Goal: Find specific page/section: Find specific page/section

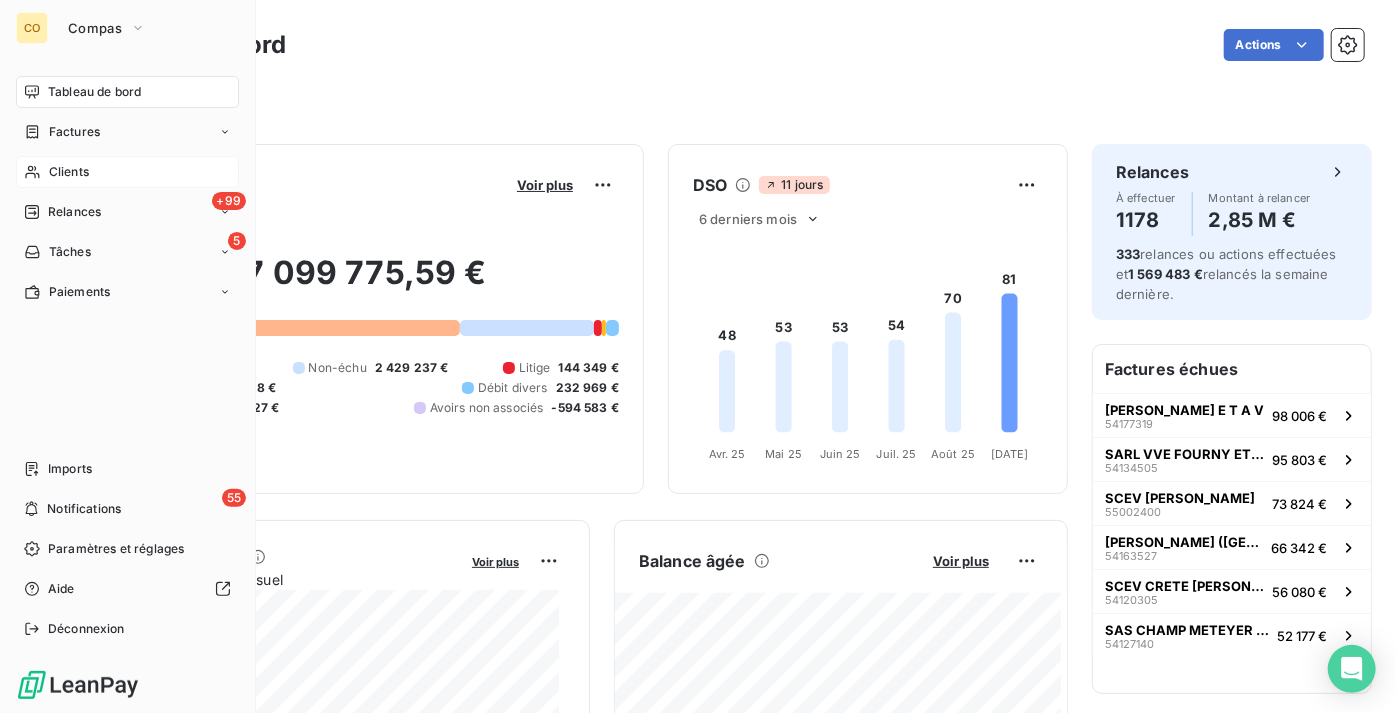
click at [104, 178] on div "Clients" at bounding box center [127, 172] width 223 height 32
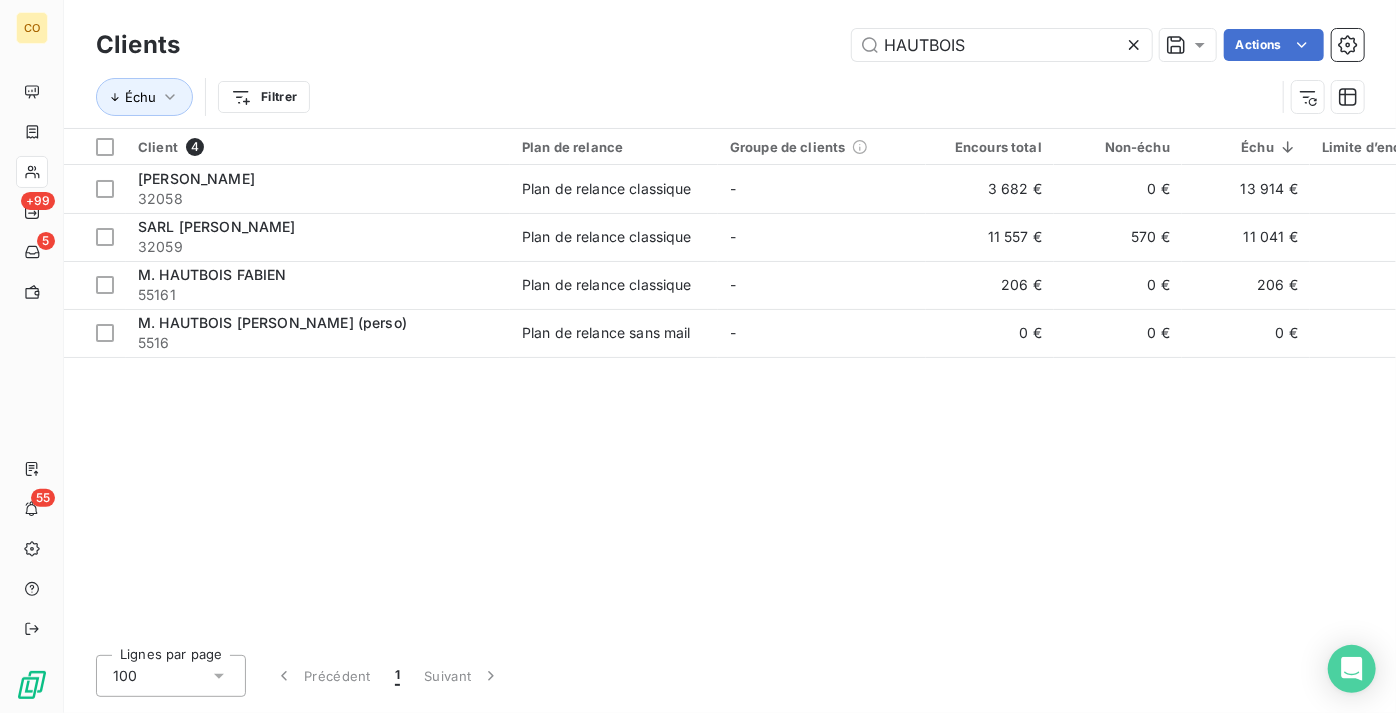
type input "HAUTBOIS"
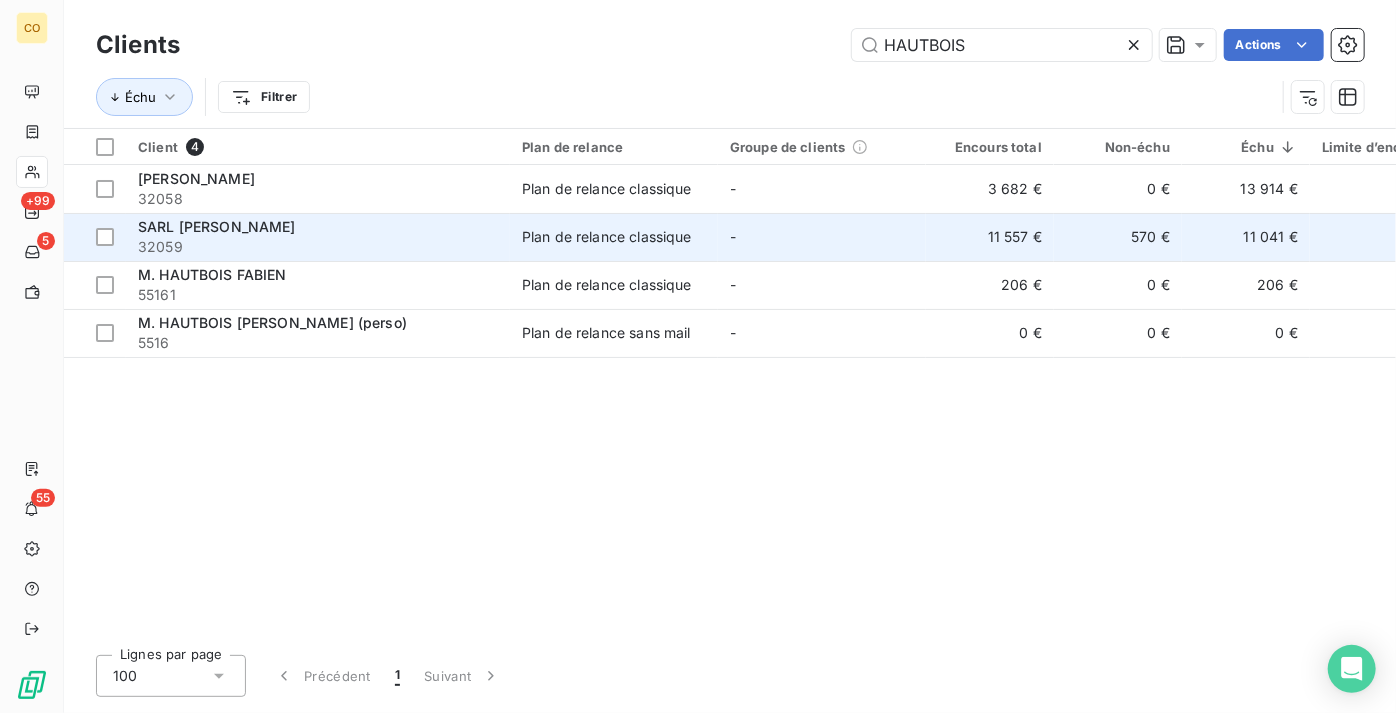
click at [373, 217] on div "SARL [PERSON_NAME]" at bounding box center [318, 227] width 360 height 20
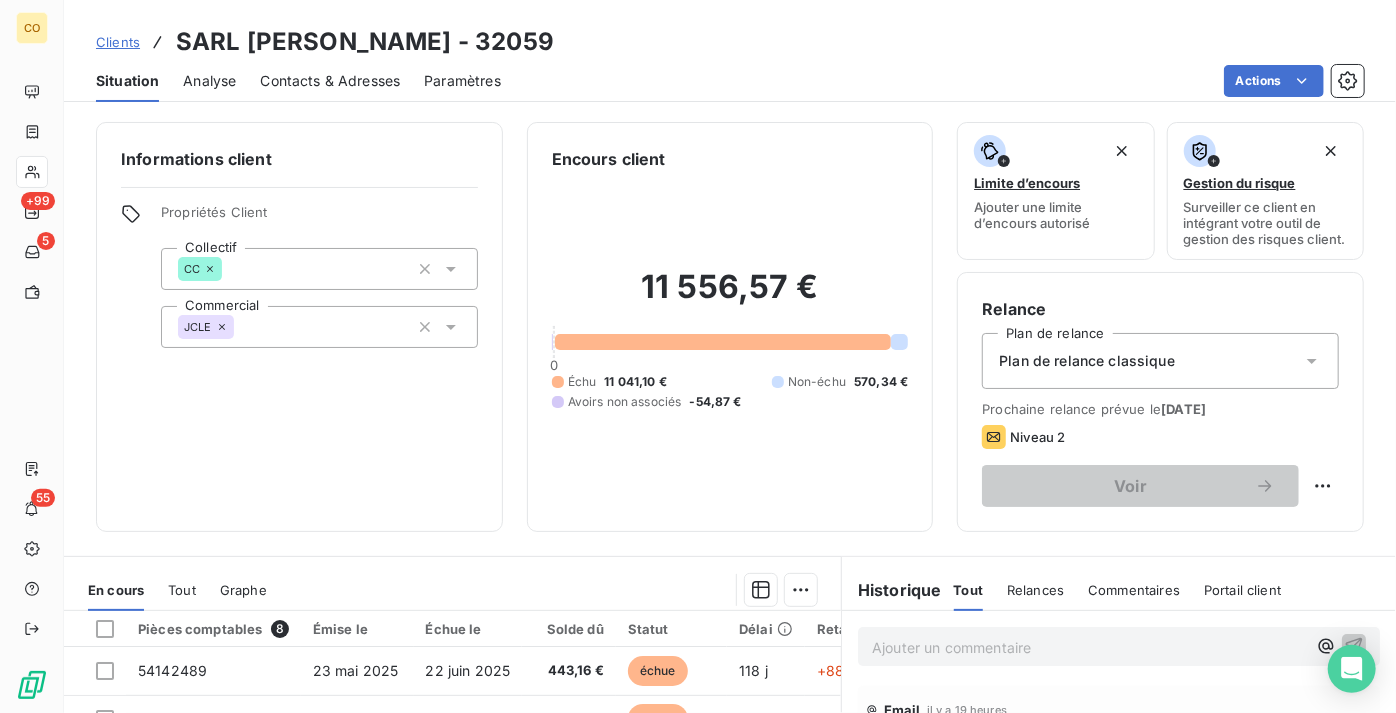
click at [719, 71] on div "Actions" at bounding box center [944, 81] width 839 height 32
click at [117, 32] on link "Clients" at bounding box center [118, 42] width 44 height 20
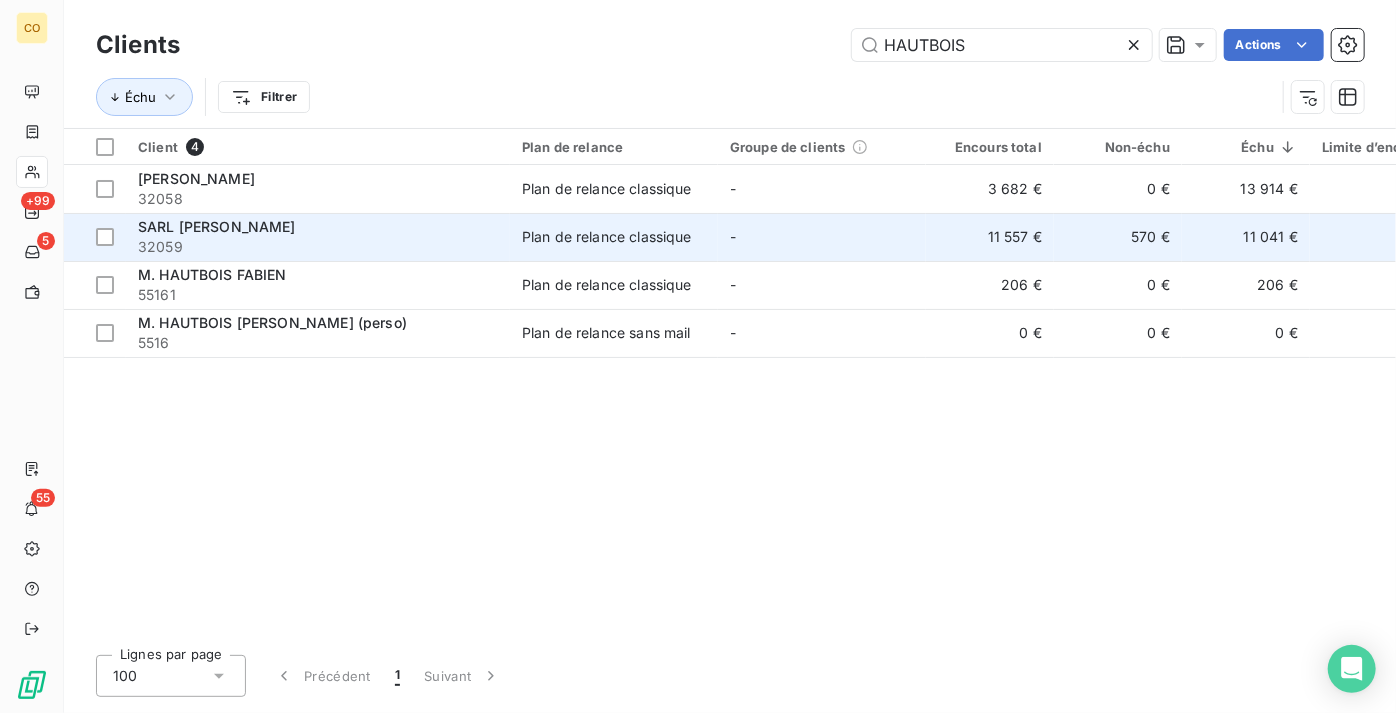
click at [595, 234] on div "Plan de relance classique" at bounding box center [607, 237] width 170 height 20
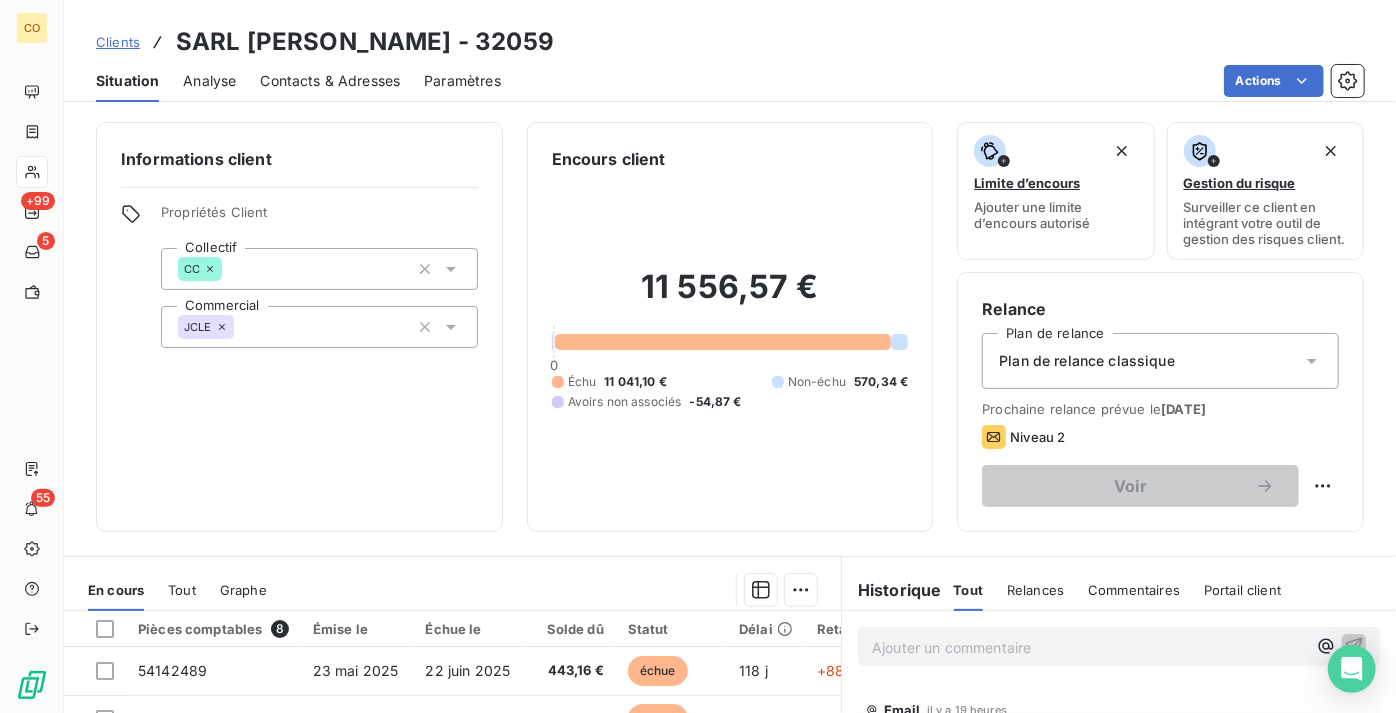
click at [126, 38] on span "Clients" at bounding box center [118, 42] width 44 height 16
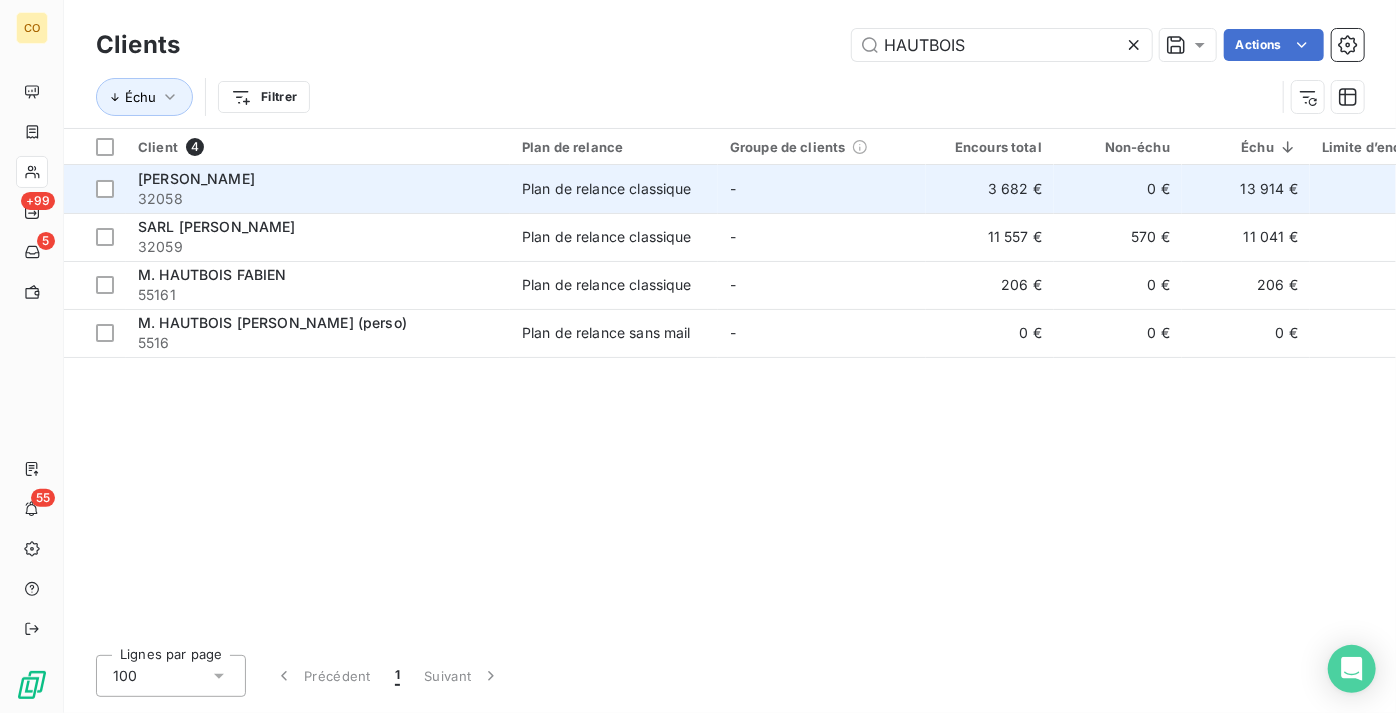
click at [337, 179] on div "[PERSON_NAME]" at bounding box center [318, 179] width 360 height 20
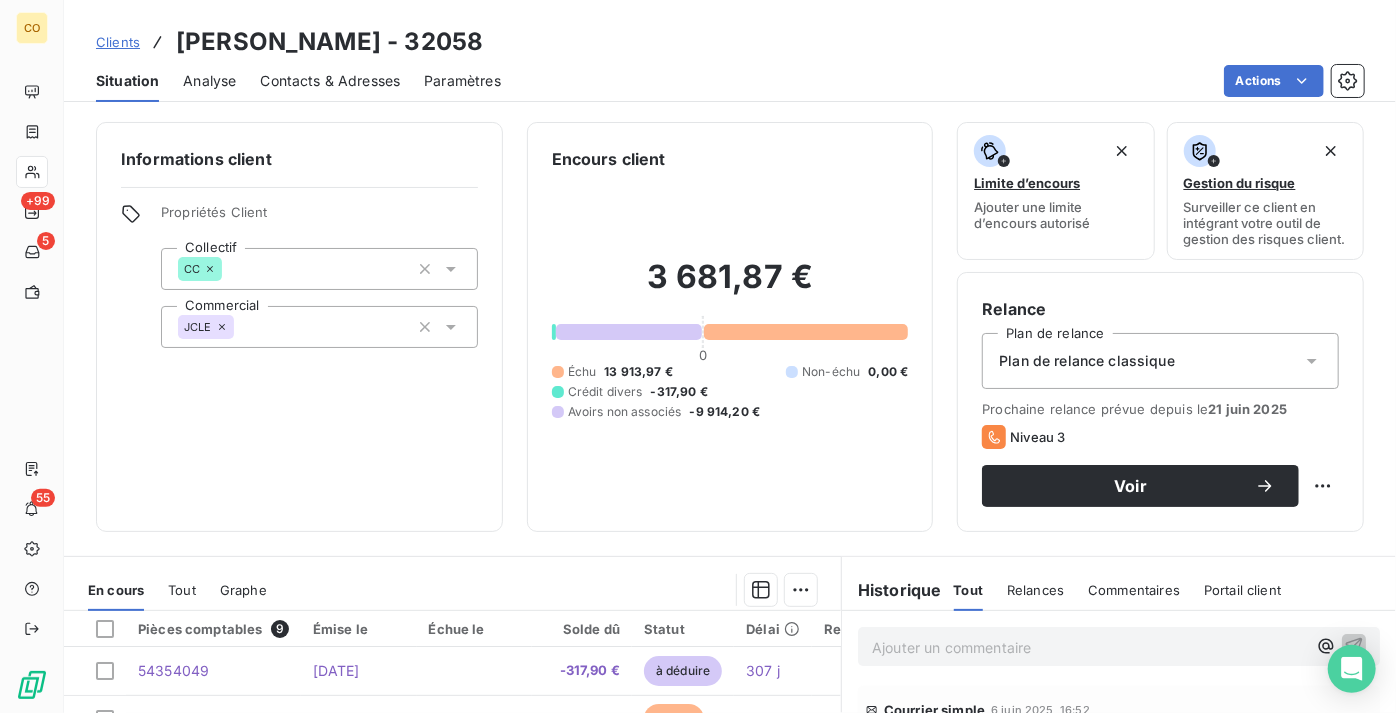
click at [131, 48] on link "Clients" at bounding box center [118, 42] width 44 height 20
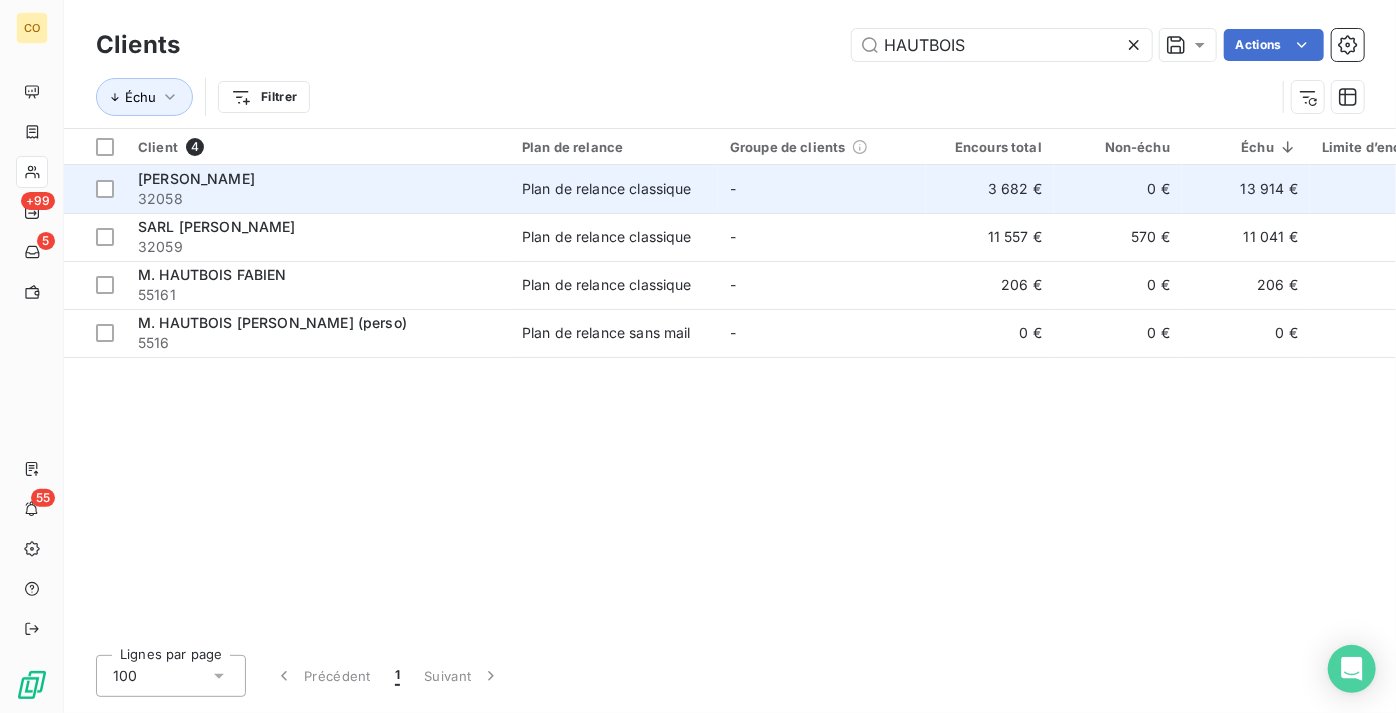
click at [501, 184] on td "[PERSON_NAME] 32058" at bounding box center [318, 189] width 384 height 48
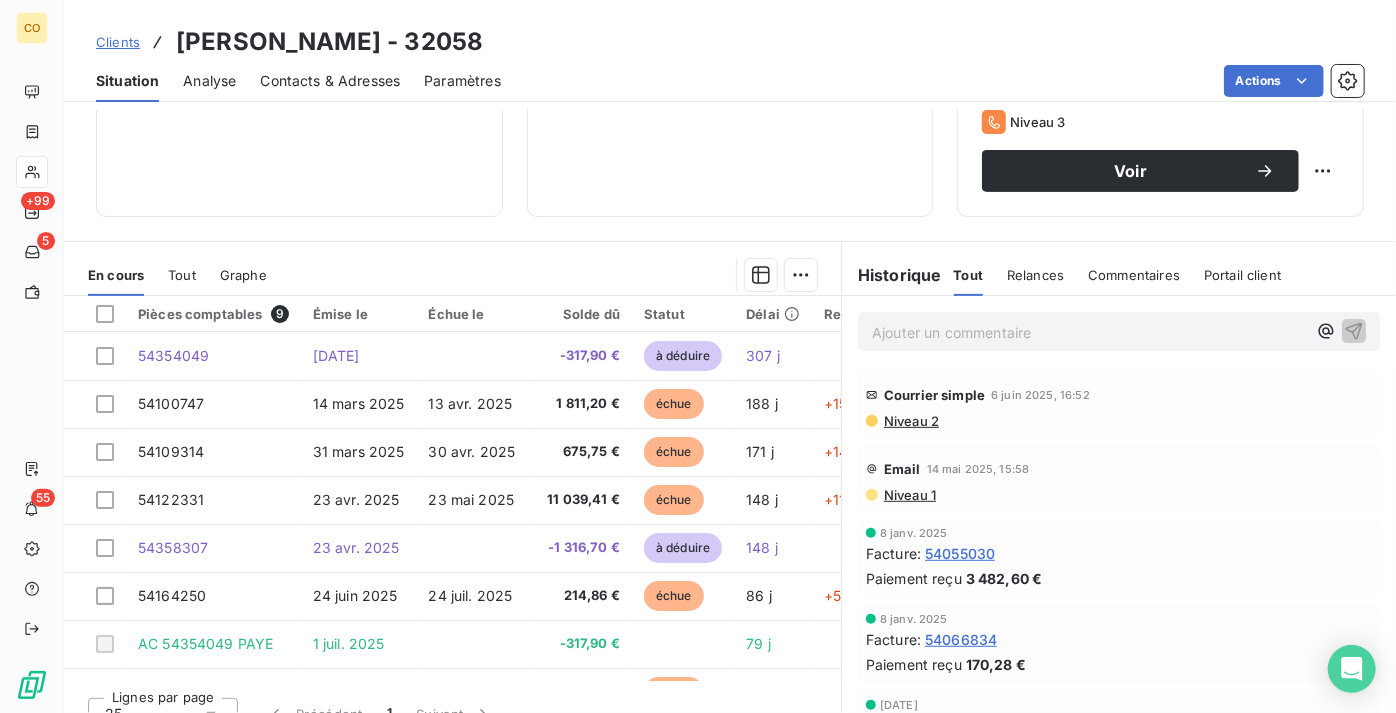
scroll to position [357, 0]
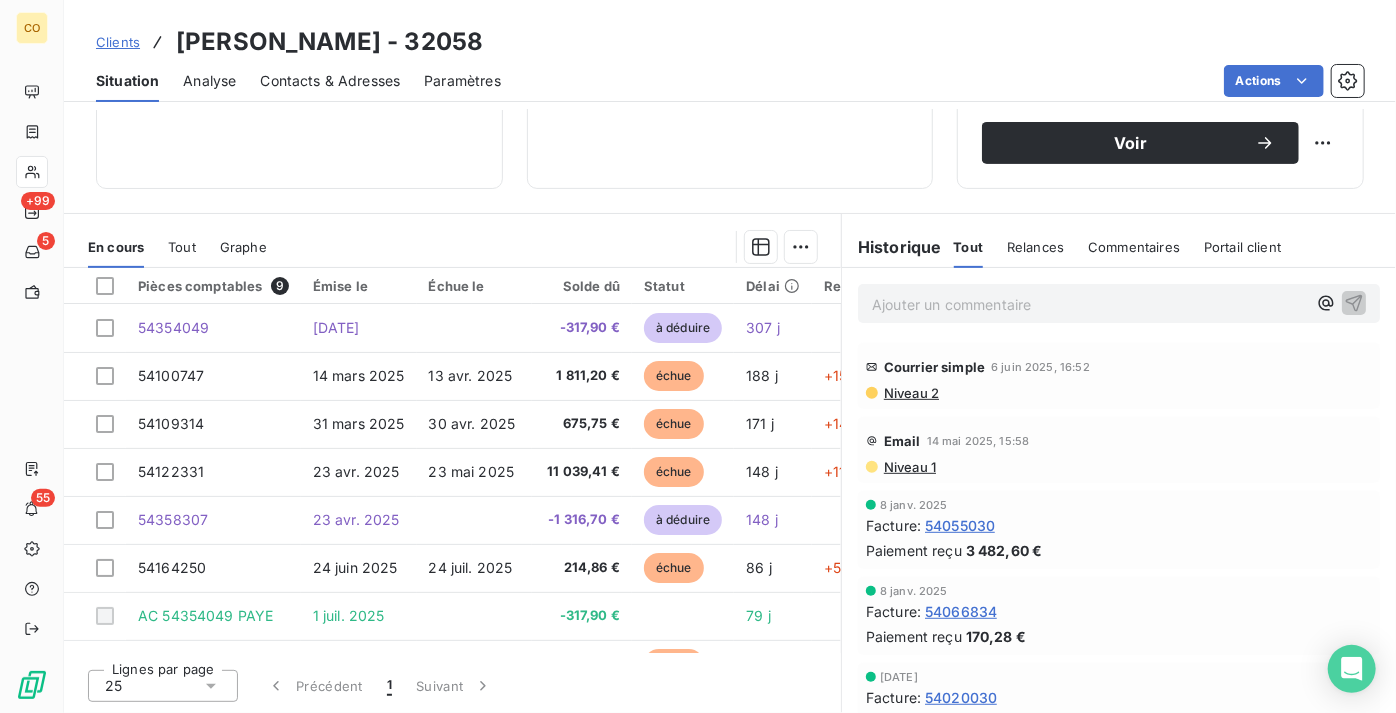
click at [911, 393] on span "Niveau 2" at bounding box center [910, 393] width 57 height 16
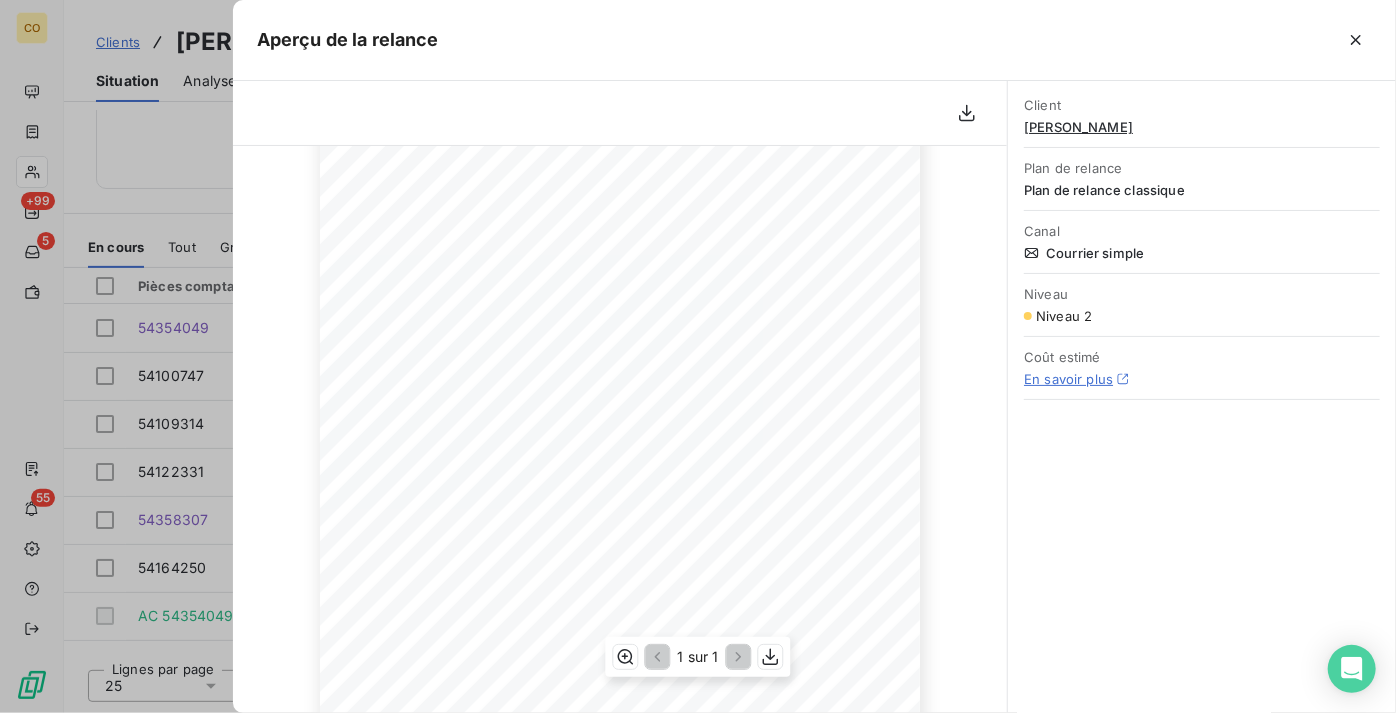
scroll to position [272, 0]
click at [608, 119] on div at bounding box center [620, 113] width 775 height 65
click at [1364, 45] on icon "button" at bounding box center [1356, 40] width 20 height 20
